Goal: Task Accomplishment & Management: Use online tool/utility

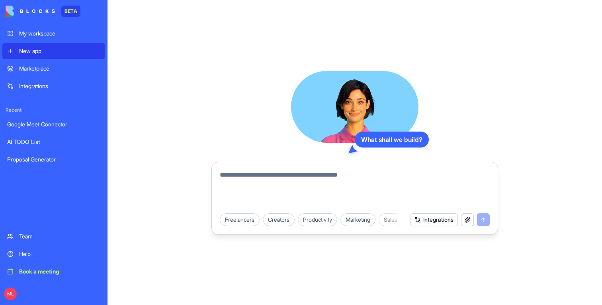
click at [247, 190] on textarea at bounding box center [355, 189] width 270 height 38
type textarea "**********"
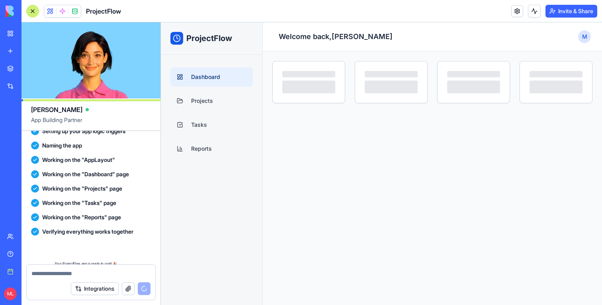
scroll to position [252, 0]
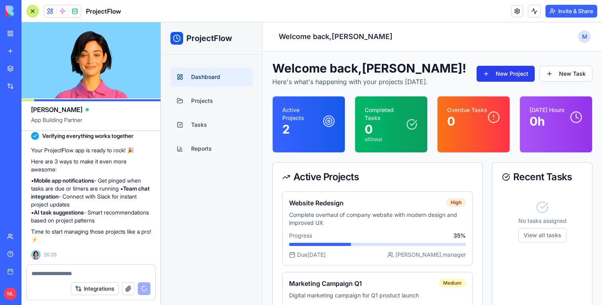
click at [525, 76] on button "New Project" at bounding box center [506, 74] width 58 height 16
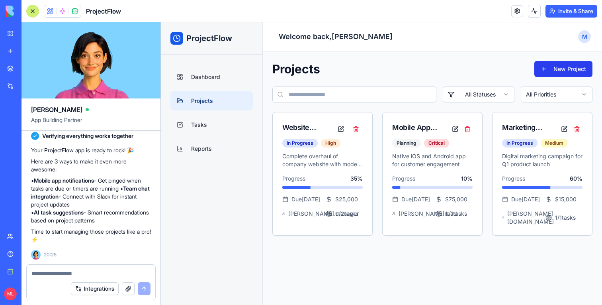
click at [562, 70] on button "New Project" at bounding box center [564, 69] width 58 height 16
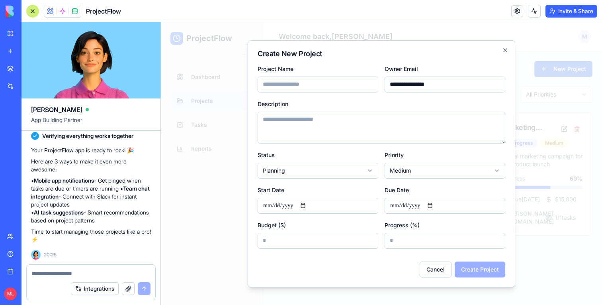
click at [226, 84] on div at bounding box center [381, 163] width 441 height 282
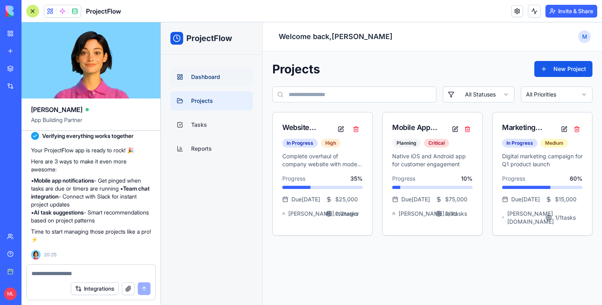
click at [200, 83] on link "Dashboard" at bounding box center [212, 76] width 82 height 19
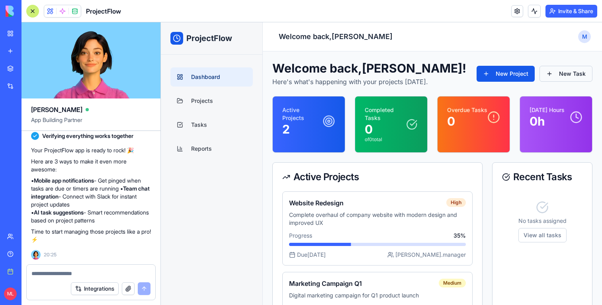
click at [576, 75] on button "New Task" at bounding box center [566, 74] width 53 height 16
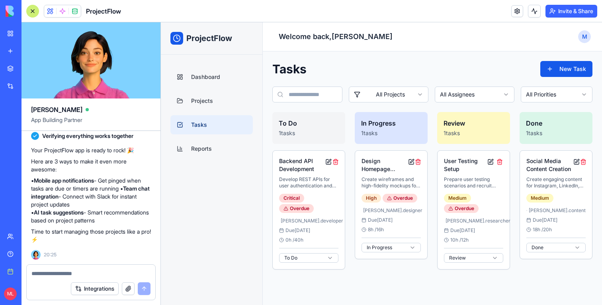
click at [454, 70] on div "Tasks New Task" at bounding box center [433, 69] width 320 height 16
click at [448, 174] on div "User Testing Setup Prepare user testing scenarios and recruit participants Medi…" at bounding box center [474, 210] width 72 height 118
click at [490, 160] on button at bounding box center [490, 162] width 7 height 10
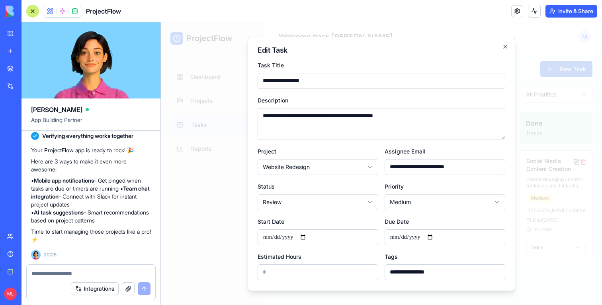
click at [546, 175] on div at bounding box center [381, 163] width 441 height 282
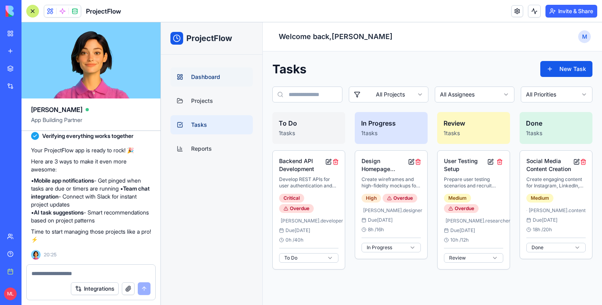
click at [214, 78] on span "Dashboard" at bounding box center [205, 77] width 29 height 8
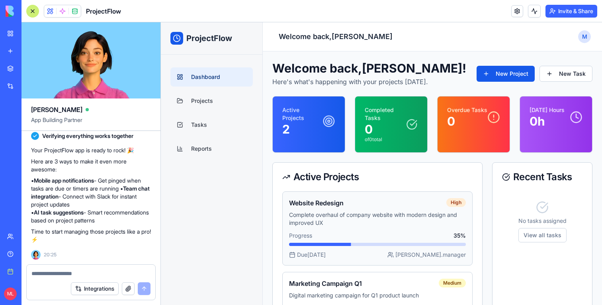
scroll to position [53, 0]
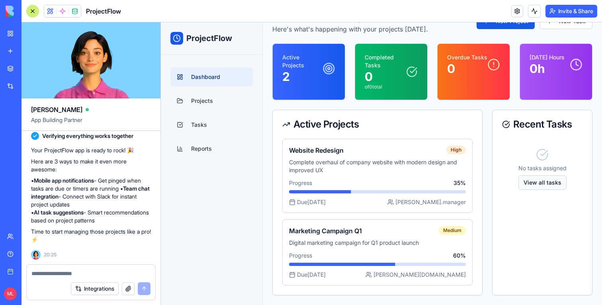
click at [553, 184] on button "View all tasks" at bounding box center [543, 182] width 48 height 14
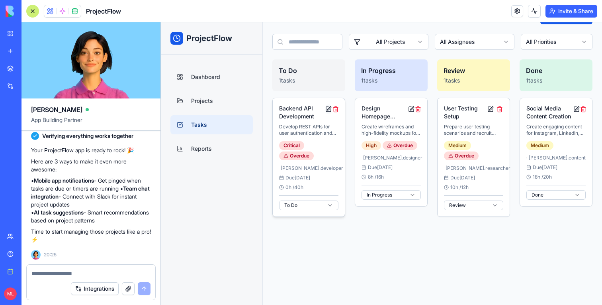
click at [329, 112] on button at bounding box center [329, 109] width 6 height 10
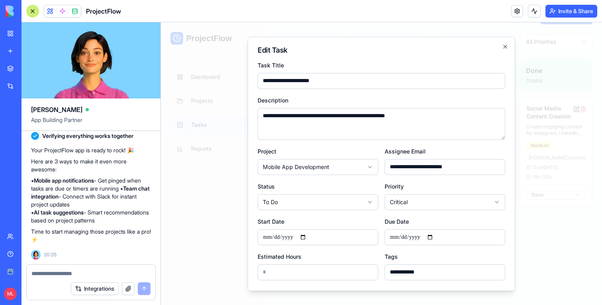
click at [237, 190] on div at bounding box center [381, 163] width 441 height 282
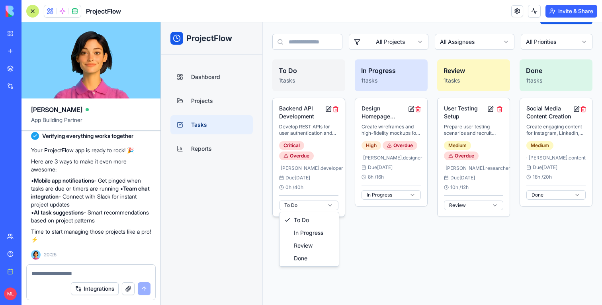
click at [305, 204] on html "ProjectFlow Dashboard Projects Tasks Reports Toggle Sidebar Welcome back, Micha…" at bounding box center [381, 139] width 441 height 338
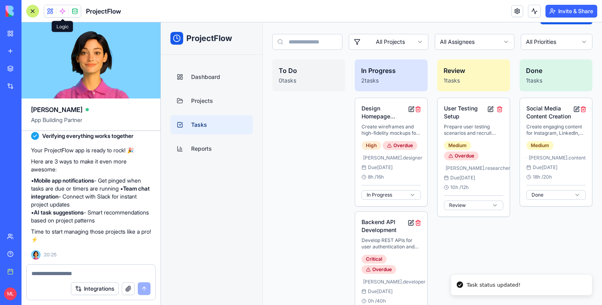
click at [62, 12] on span at bounding box center [62, 11] width 22 height 22
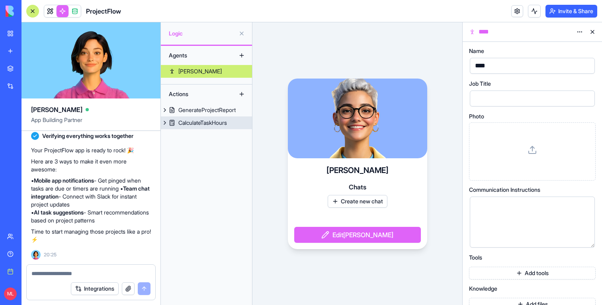
click at [226, 128] on link "CalculateTaskHours" at bounding box center [206, 122] width 91 height 13
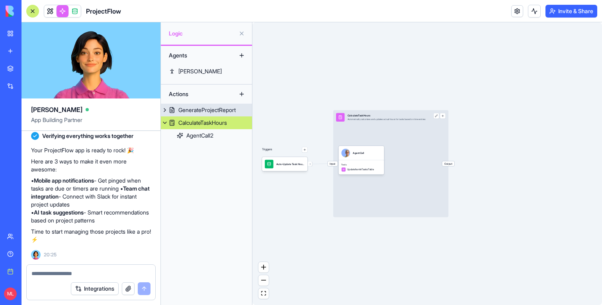
click at [197, 104] on link "GenerateProjectReport" at bounding box center [206, 110] width 91 height 13
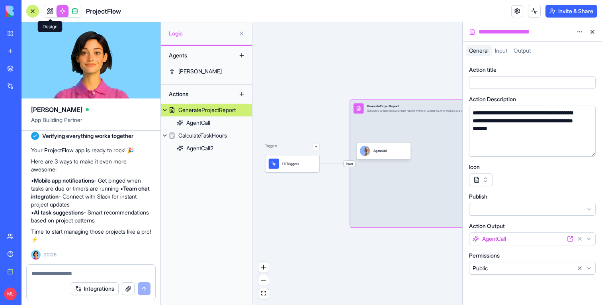
click at [47, 14] on link at bounding box center [50, 11] width 12 height 12
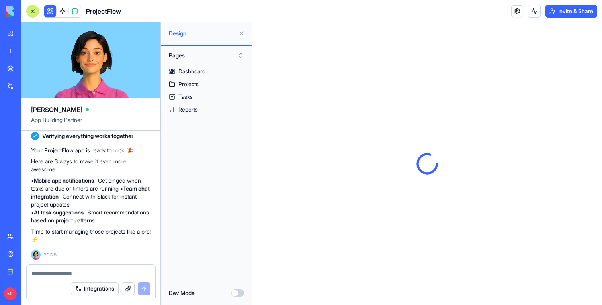
click at [35, 12] on div at bounding box center [32, 11] width 13 height 13
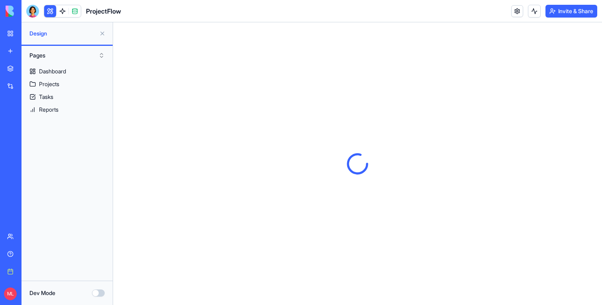
click at [98, 37] on button at bounding box center [102, 33] width 13 height 13
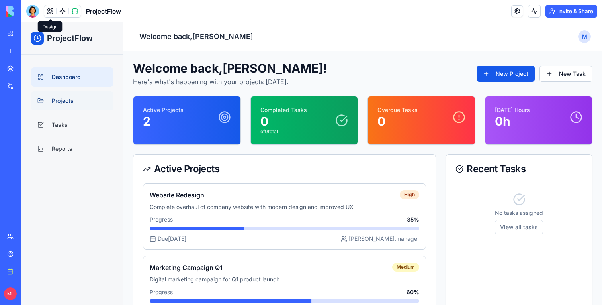
click at [67, 98] on span "Projects" at bounding box center [63, 101] width 22 height 8
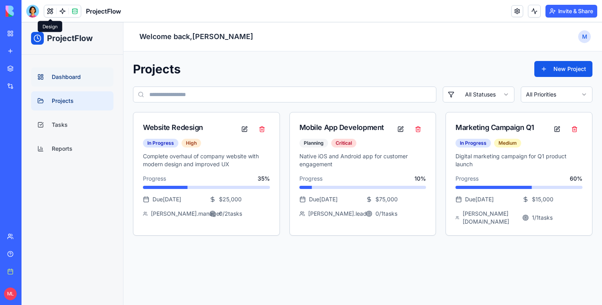
click at [75, 86] on link "Dashboard" at bounding box center [72, 76] width 82 height 19
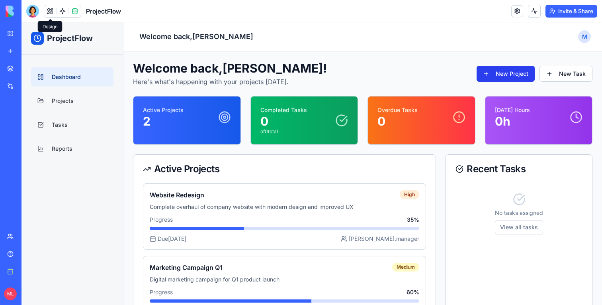
click at [498, 72] on button "New Project" at bounding box center [506, 74] width 58 height 16
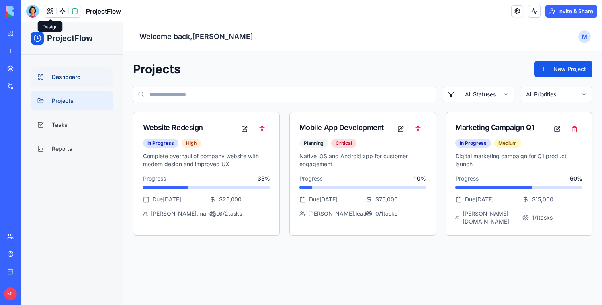
click at [104, 75] on link "Dashboard" at bounding box center [72, 76] width 82 height 19
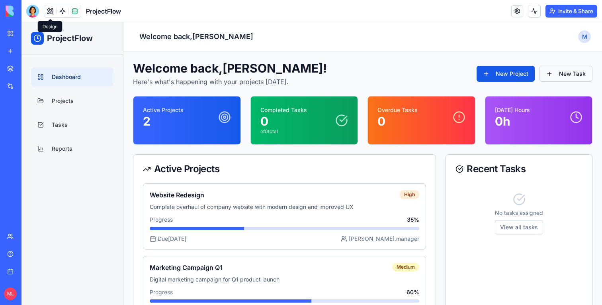
click at [565, 71] on button "New Task" at bounding box center [566, 74] width 53 height 16
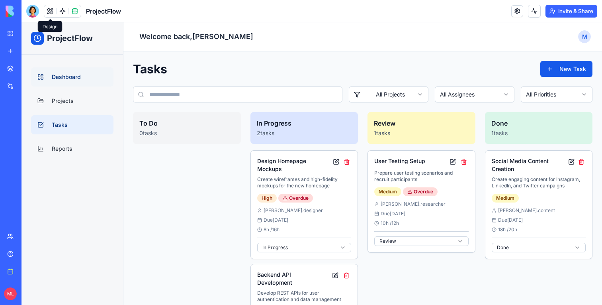
click at [75, 76] on span "Dashboard" at bounding box center [66, 77] width 29 height 8
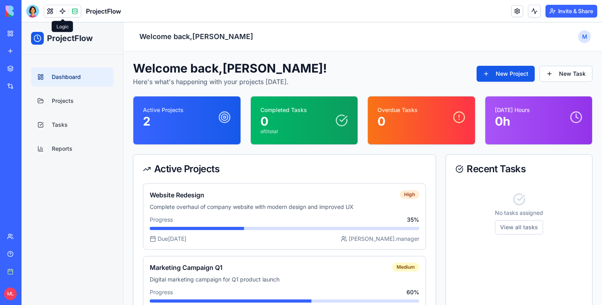
click at [62, 9] on link at bounding box center [63, 11] width 12 height 12
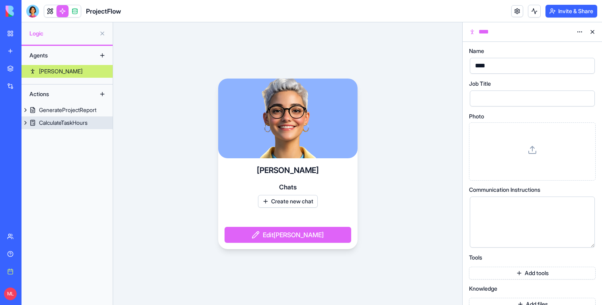
click at [79, 111] on div "GenerateProjectReport" at bounding box center [67, 110] width 57 height 8
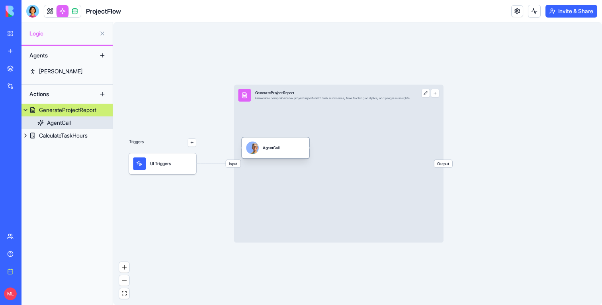
drag, startPoint x: 292, startPoint y: 155, endPoint x: 299, endPoint y: 158, distance: 6.8
click at [298, 158] on div "AgentCall" at bounding box center [275, 147] width 67 height 21
click at [299, 158] on div "AgentCall" at bounding box center [284, 150] width 67 height 21
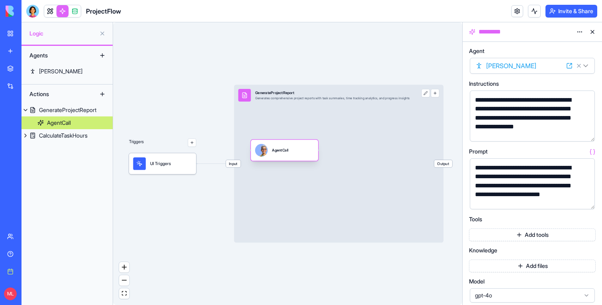
drag, startPoint x: 299, startPoint y: 158, endPoint x: 299, endPoint y: 162, distance: 4.4
click at [299, 161] on div "AgentCall" at bounding box center [284, 150] width 67 height 21
click at [56, 139] on link "CalculateTaskHours" at bounding box center [67, 135] width 91 height 13
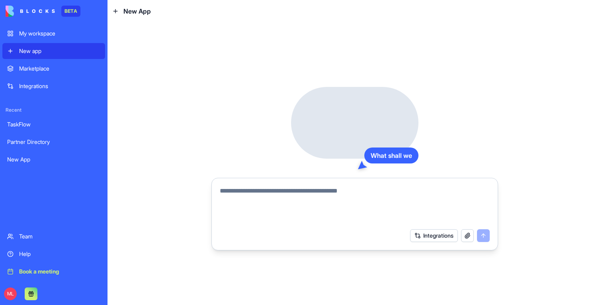
click at [283, 208] on textarea at bounding box center [355, 205] width 270 height 38
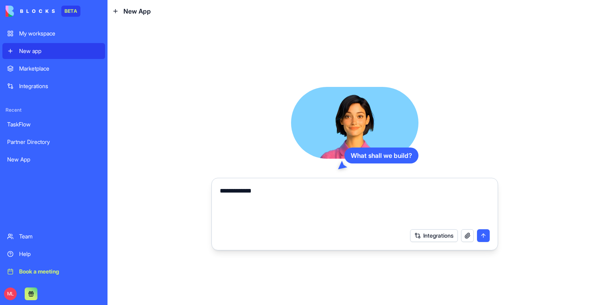
type textarea "**********"
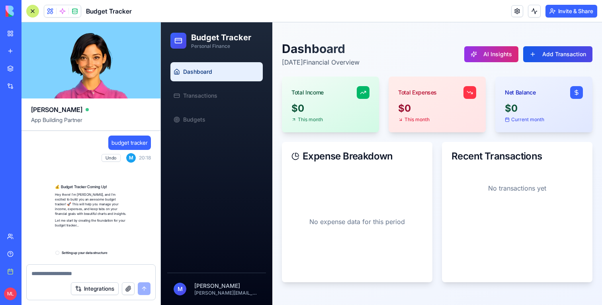
scroll to position [303, 0]
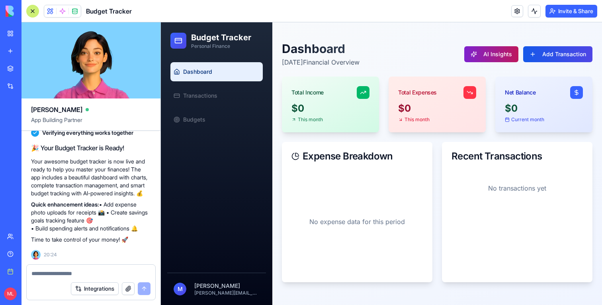
click at [486, 54] on button "AI Insights" at bounding box center [492, 54] width 54 height 16
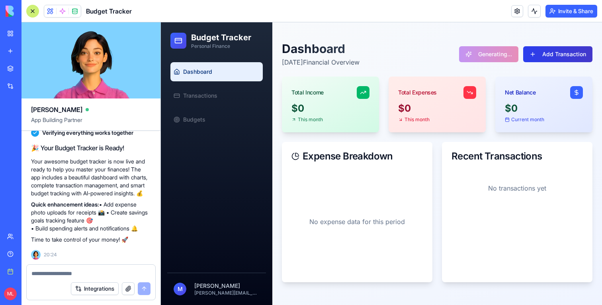
click at [551, 52] on button "Add Transaction" at bounding box center [557, 54] width 69 height 16
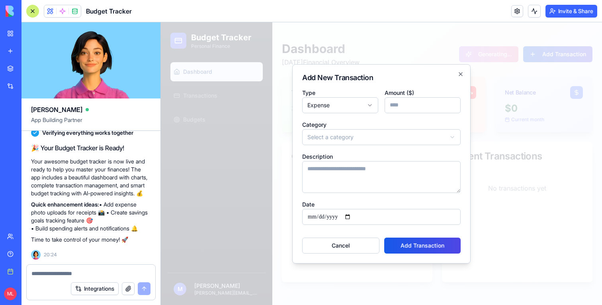
click at [534, 100] on div at bounding box center [381, 163] width 441 height 282
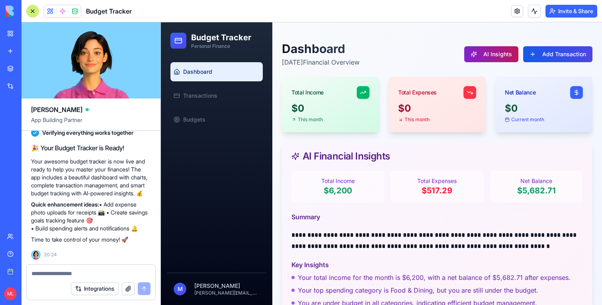
click at [501, 57] on button "AI Insights" at bounding box center [492, 54] width 54 height 16
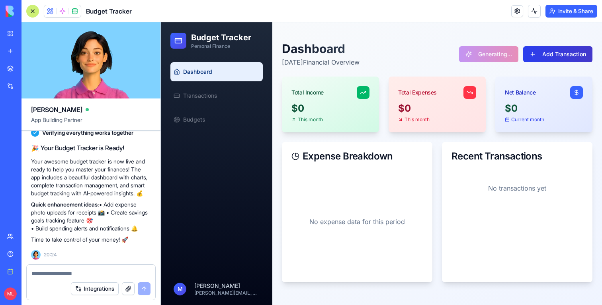
click at [542, 57] on button "Add Transaction" at bounding box center [557, 54] width 69 height 16
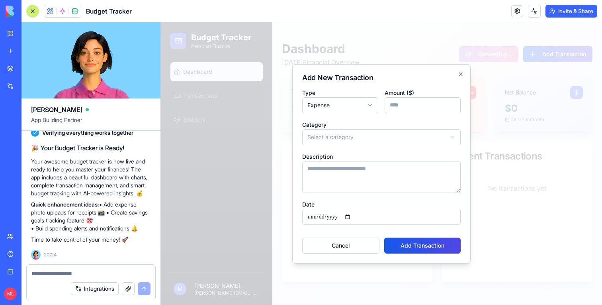
click at [539, 108] on div at bounding box center [381, 163] width 441 height 282
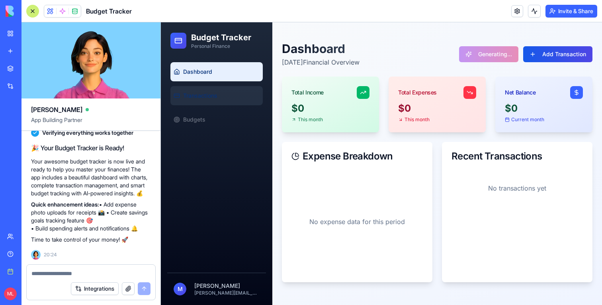
click at [245, 94] on link "Transactions" at bounding box center [217, 95] width 92 height 19
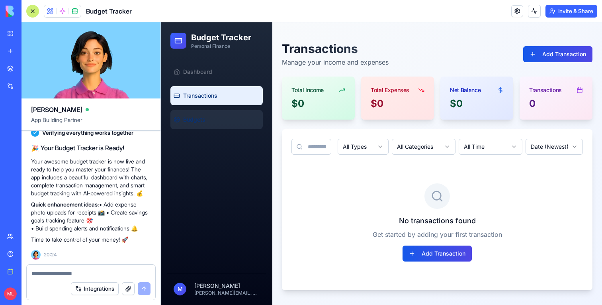
click at [214, 124] on link "Budgets" at bounding box center [217, 119] width 92 height 19
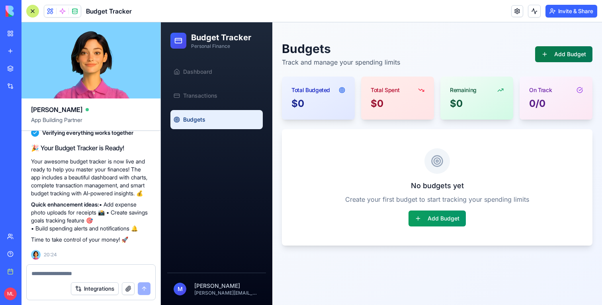
click at [547, 57] on button "Add Budget" at bounding box center [563, 54] width 57 height 16
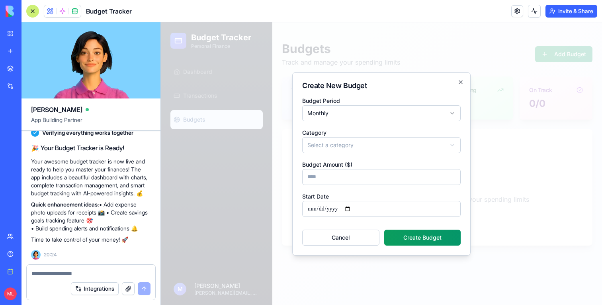
click at [504, 38] on div at bounding box center [381, 163] width 441 height 282
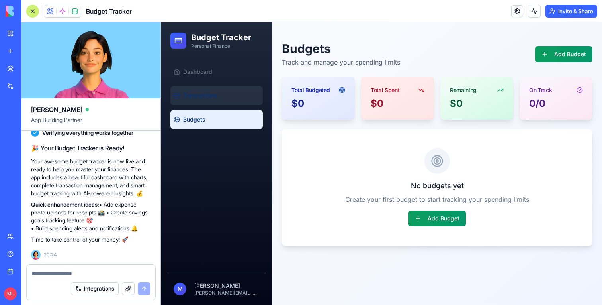
click at [204, 101] on link "Transactions" at bounding box center [217, 95] width 92 height 19
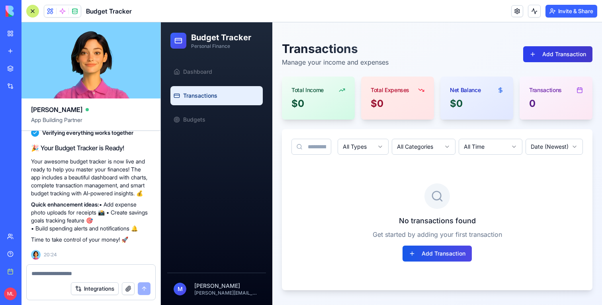
click at [556, 56] on button "Add Transaction" at bounding box center [557, 54] width 69 height 16
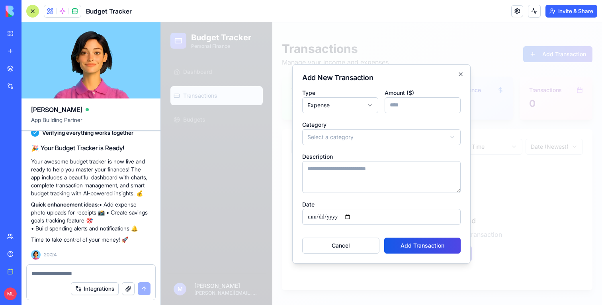
click at [451, 30] on div at bounding box center [381, 163] width 441 height 282
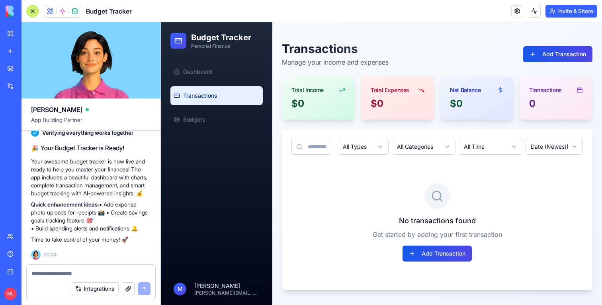
click at [60, 13] on span at bounding box center [62, 11] width 22 height 22
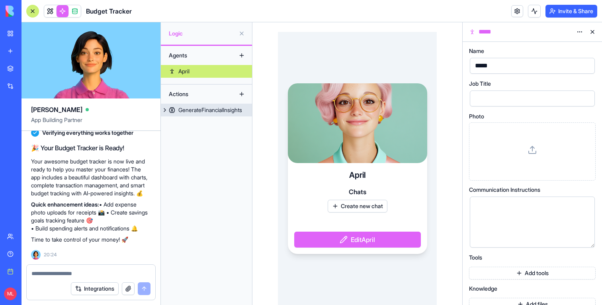
click at [235, 110] on div "GenerateFinancialInsights" at bounding box center [210, 110] width 64 height 8
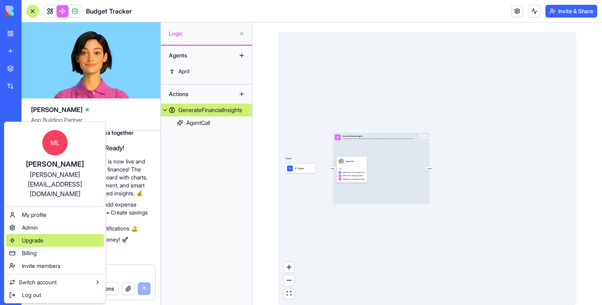
click at [24, 236] on span "Upgrade" at bounding box center [33, 240] width 22 height 8
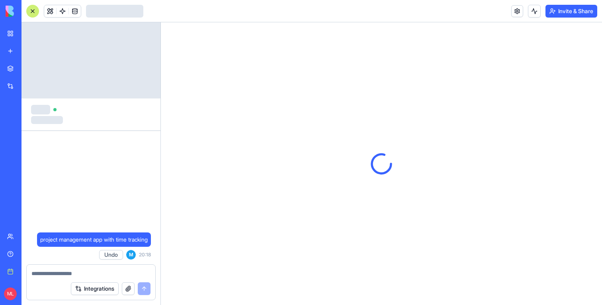
click at [10, 52] on link "New app" at bounding box center [18, 51] width 32 height 16
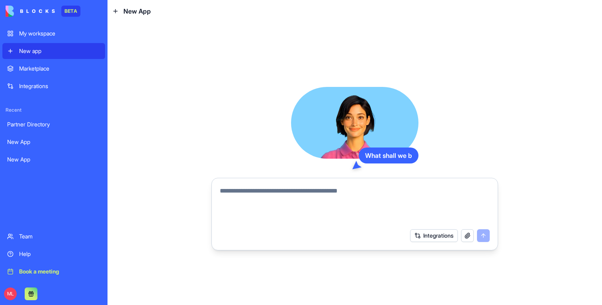
click at [320, 190] on textarea at bounding box center [355, 205] width 270 height 38
type textarea "**********"
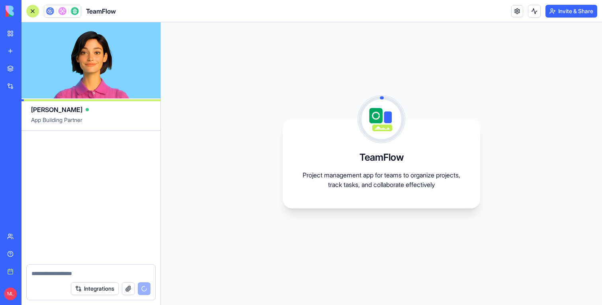
scroll to position [203, 0]
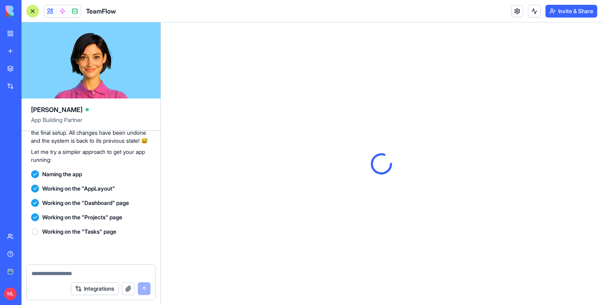
scroll to position [306, 0]
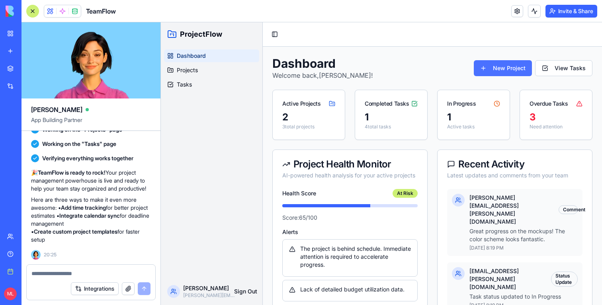
click at [497, 60] on button "New Project" at bounding box center [503, 68] width 58 height 16
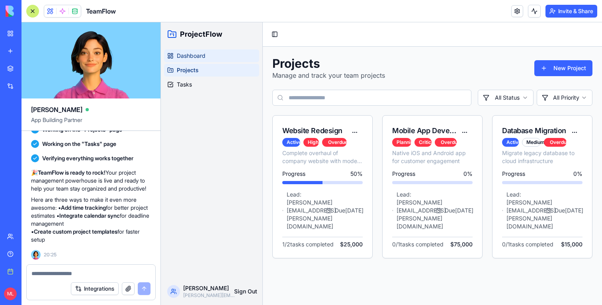
click at [187, 52] on span "Dashboard" at bounding box center [191, 56] width 29 height 8
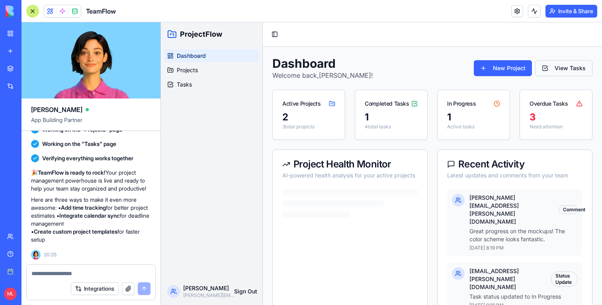
click at [550, 66] on button "View Tasks" at bounding box center [563, 68] width 57 height 16
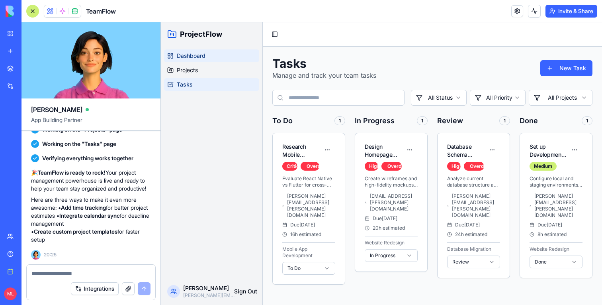
click at [198, 57] on span "Dashboard" at bounding box center [191, 56] width 29 height 8
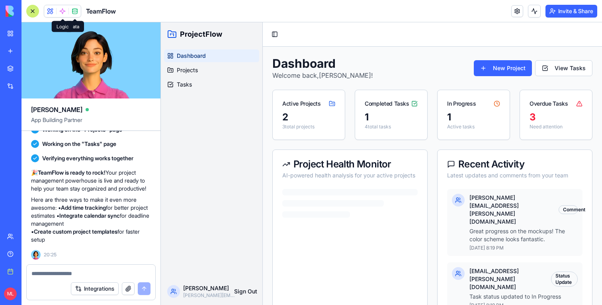
click at [67, 12] on span at bounding box center [62, 11] width 22 height 22
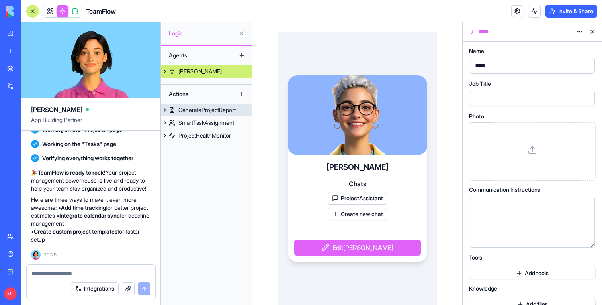
click at [207, 107] on div "GenerateProjectReport" at bounding box center [206, 110] width 57 height 8
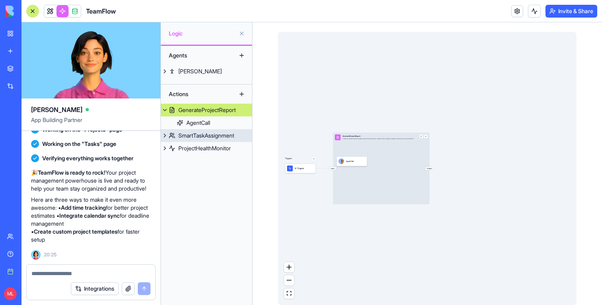
click at [213, 133] on div "SmartTaskAssignment" at bounding box center [206, 135] width 56 height 8
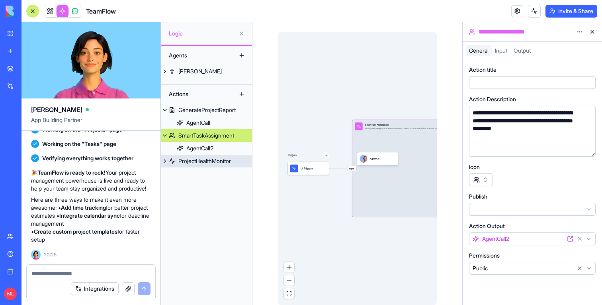
click at [219, 163] on div "ProjectHealthMonitor" at bounding box center [204, 161] width 53 height 8
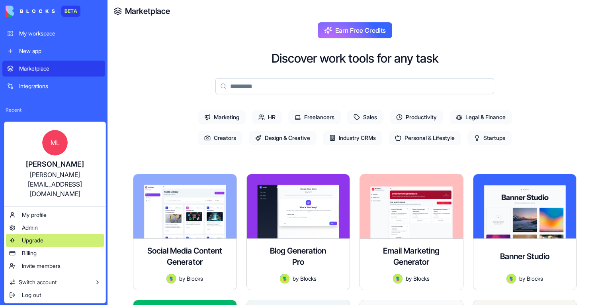
click at [32, 236] on span "Upgrade" at bounding box center [33, 240] width 22 height 8
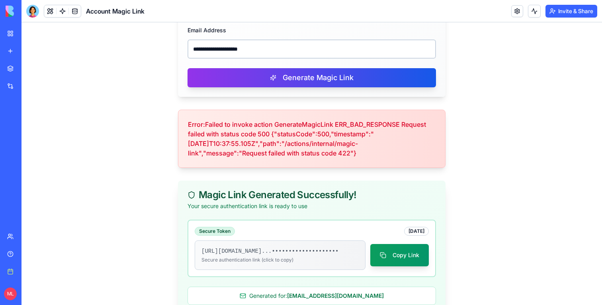
scroll to position [147, 0]
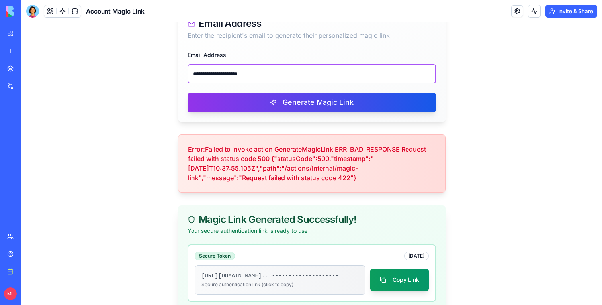
click at [237, 77] on input "**********" at bounding box center [312, 73] width 249 height 19
paste input "email"
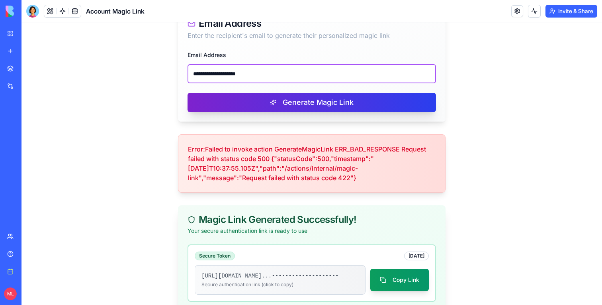
type input "**********"
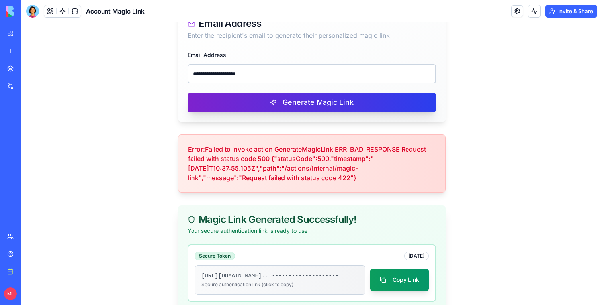
click at [243, 100] on button "Generate Magic Link" at bounding box center [312, 102] width 249 height 19
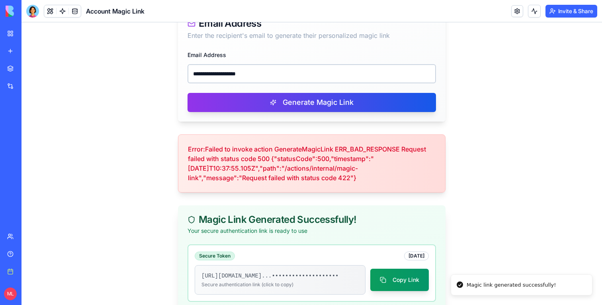
scroll to position [202, 0]
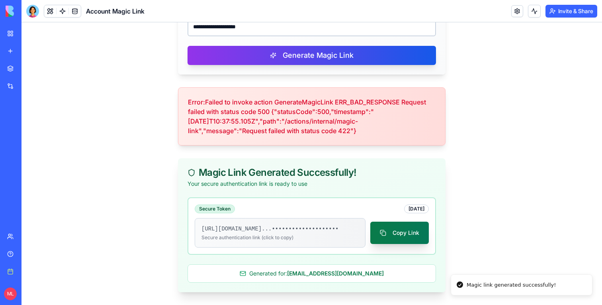
click at [397, 235] on button "Copy Link" at bounding box center [400, 233] width 59 height 22
